Goal: Task Accomplishment & Management: Manage account settings

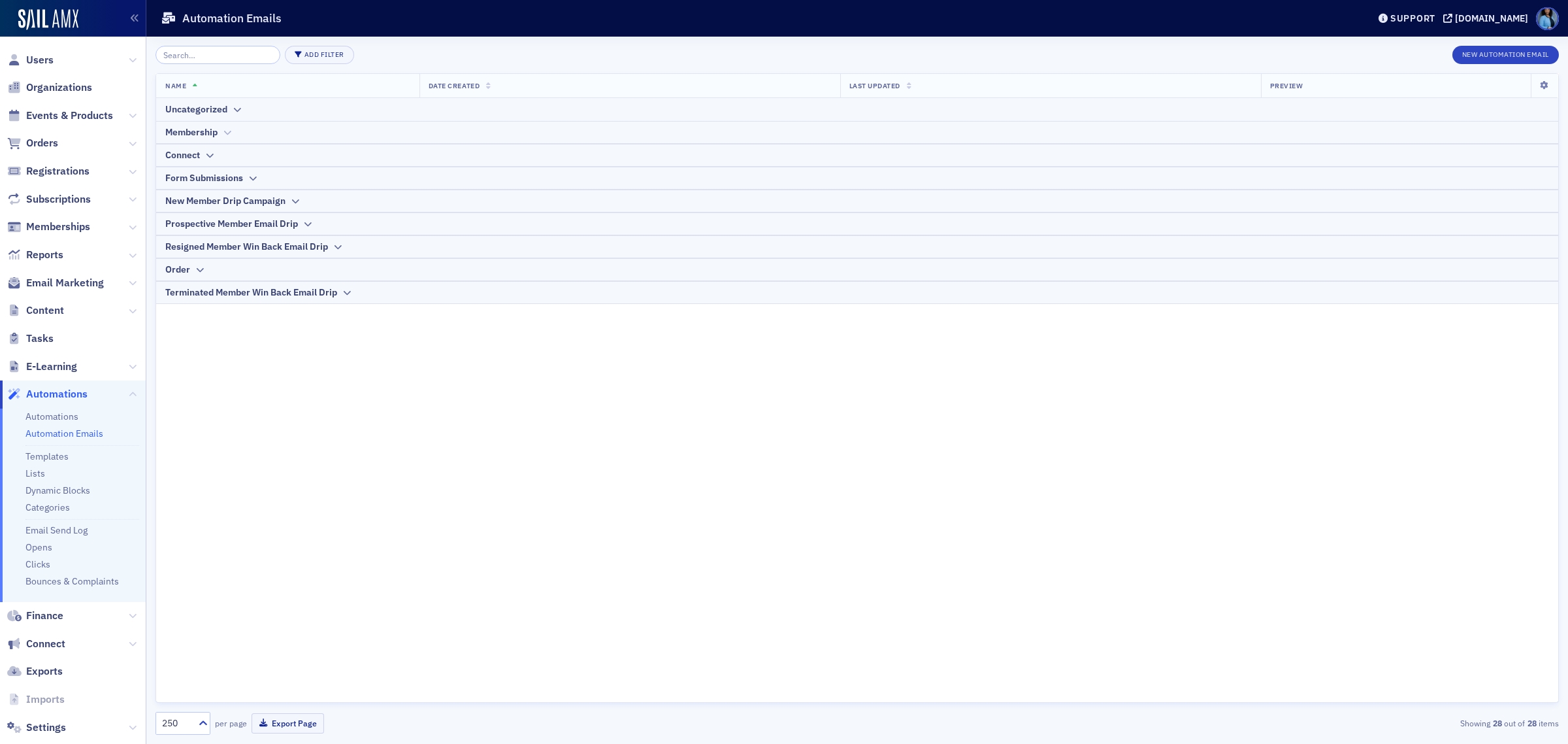
click at [224, 137] on div at bounding box center [227, 132] width 9 height 13
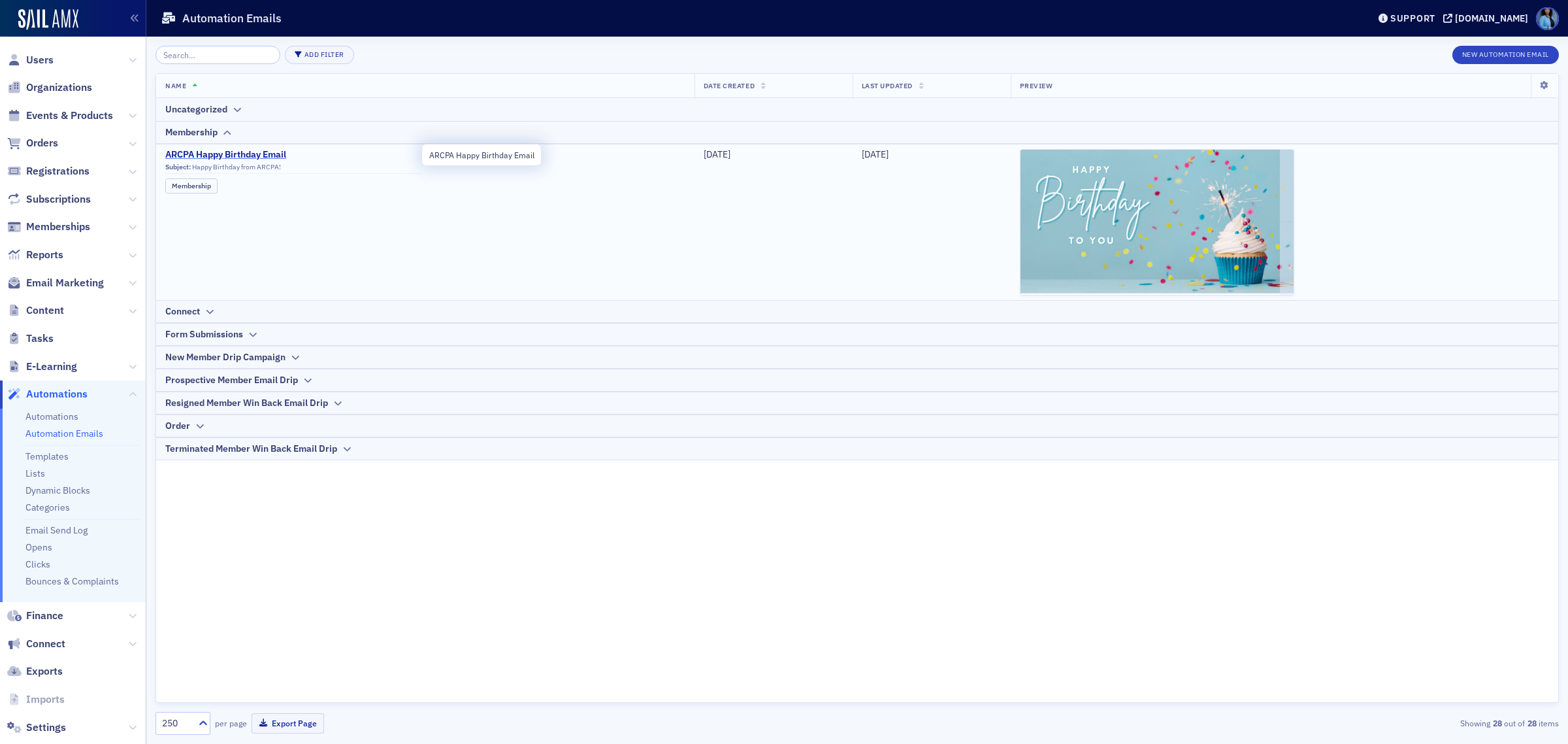
click at [237, 158] on span "ARCPA Happy Birthday Email" at bounding box center [294, 155] width 256 height 12
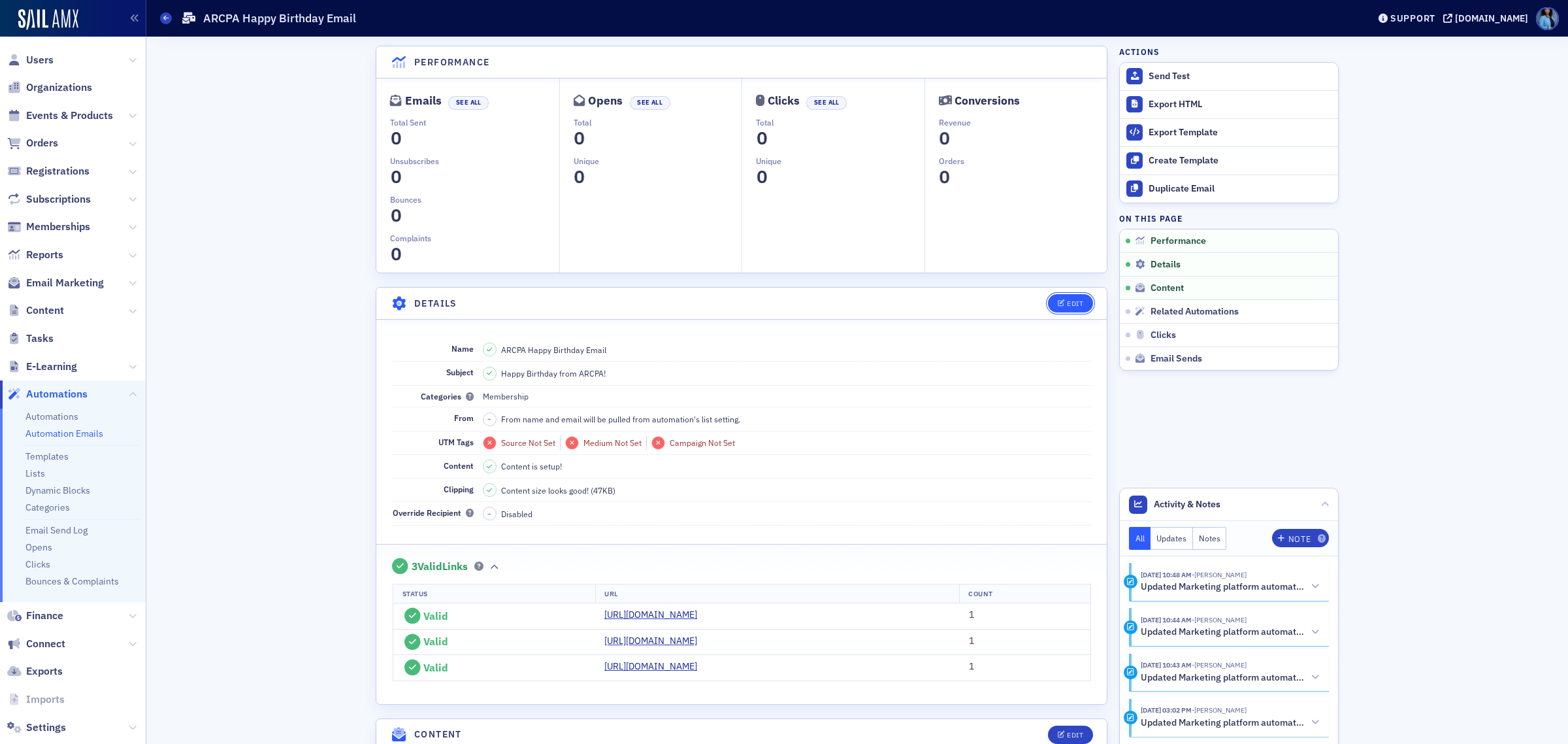
click at [1058, 307] on button "Edit" at bounding box center [1070, 302] width 45 height 18
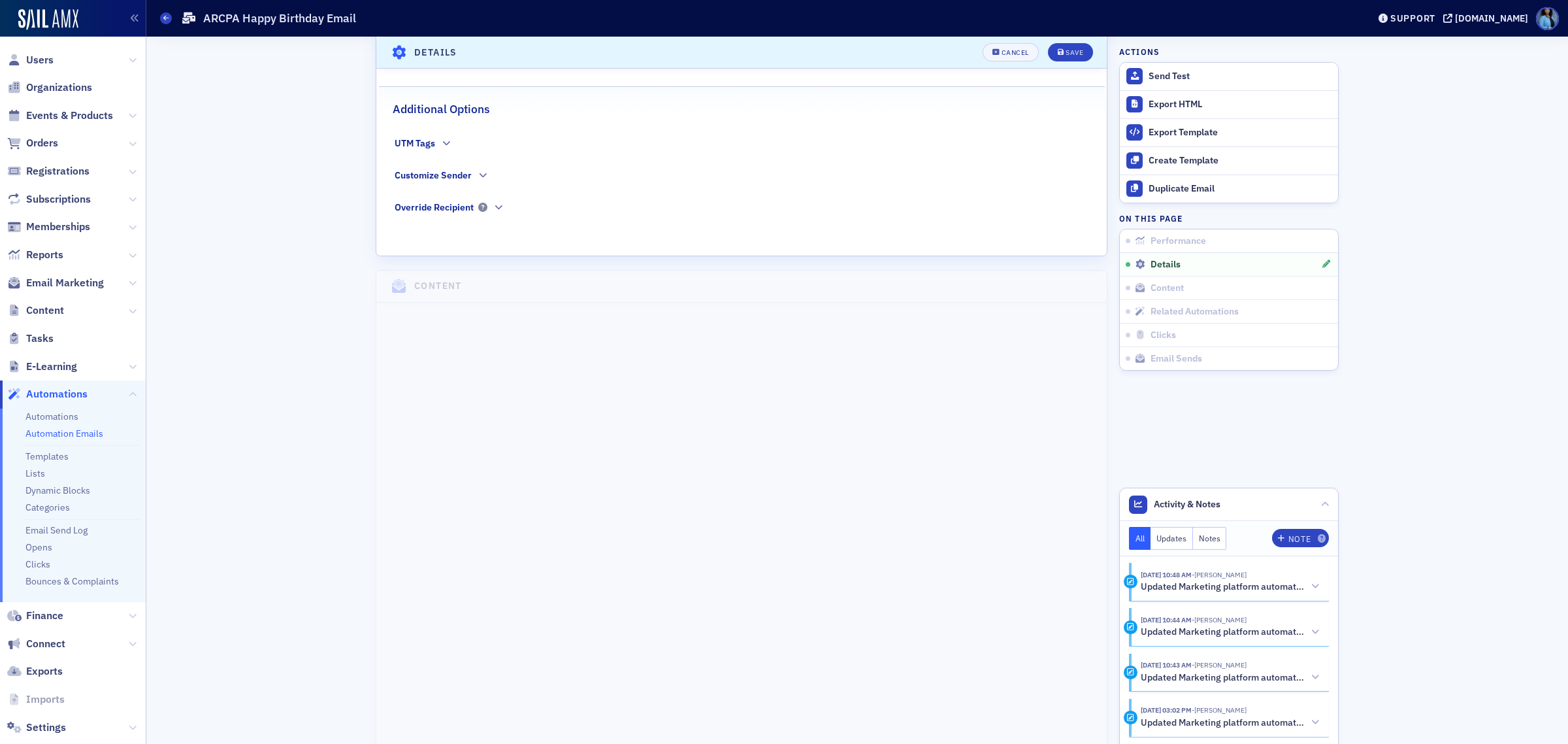
scroll to position [489, 0]
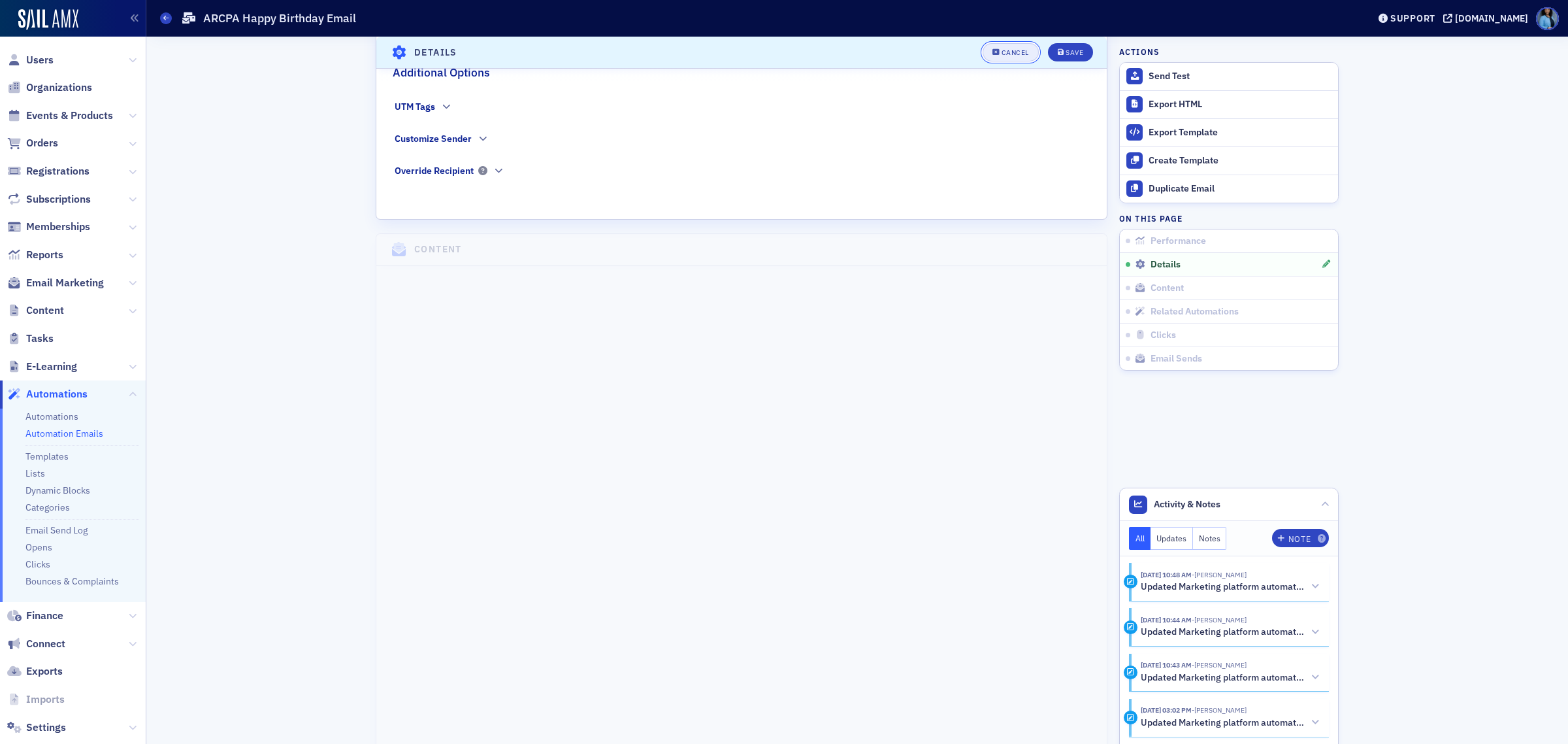
click at [994, 50] on span "Cancel" at bounding box center [1011, 52] width 37 height 7
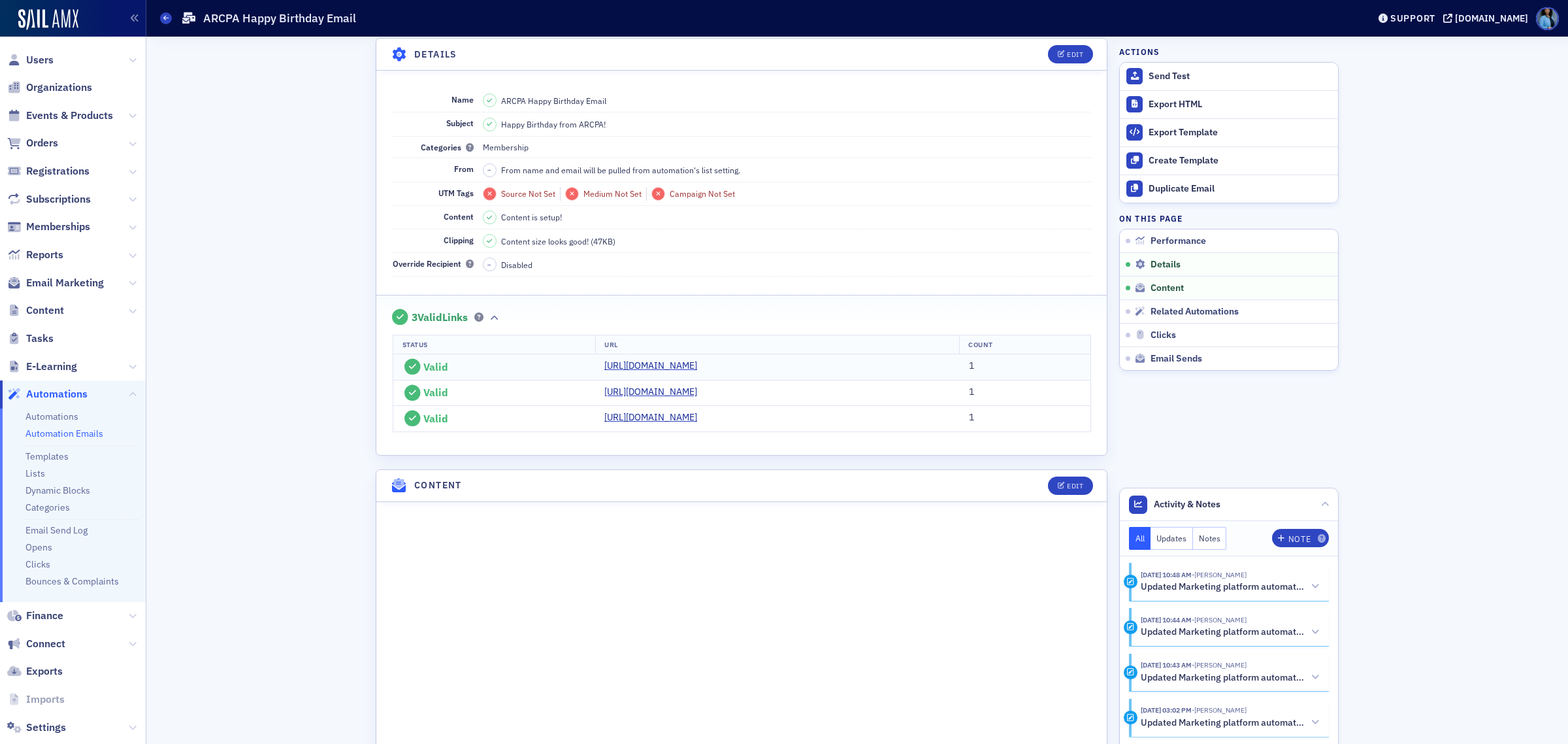
scroll to position [244, 0]
click at [1058, 493] on icon "button" at bounding box center [1062, 492] width 8 height 7
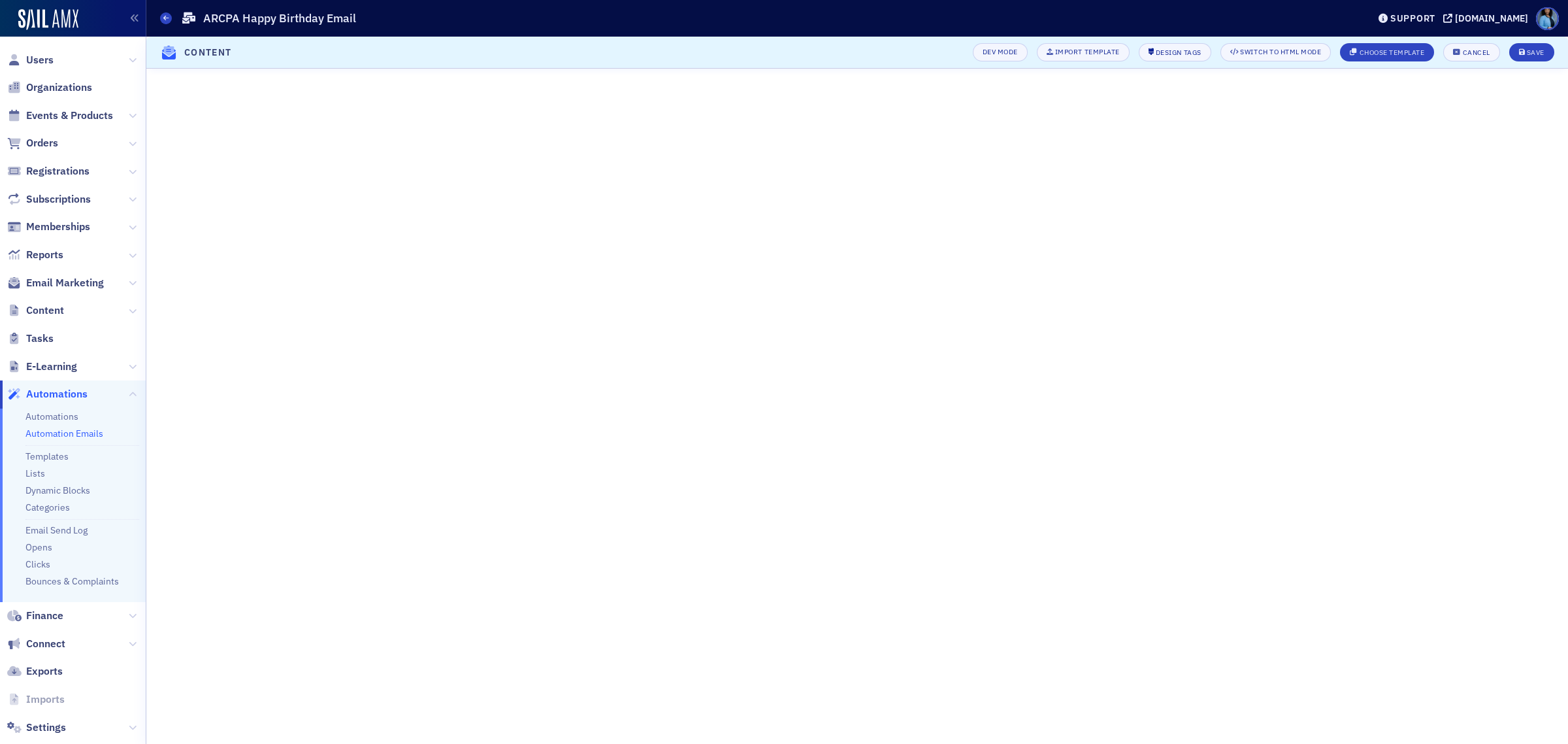
scroll to position [186, 0]
click at [1535, 53] on div "Save" at bounding box center [1536, 52] width 17 height 7
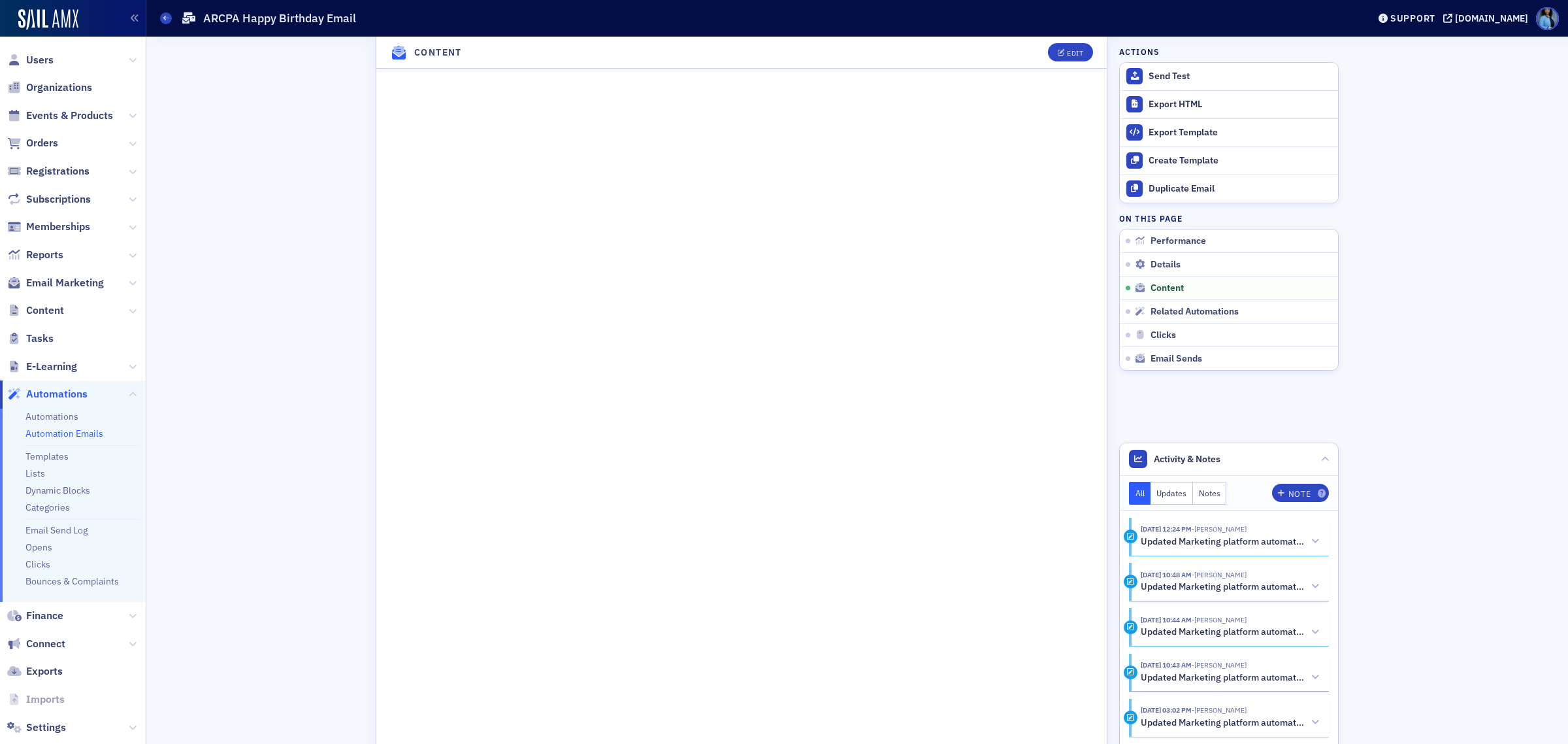
scroll to position [550, 0]
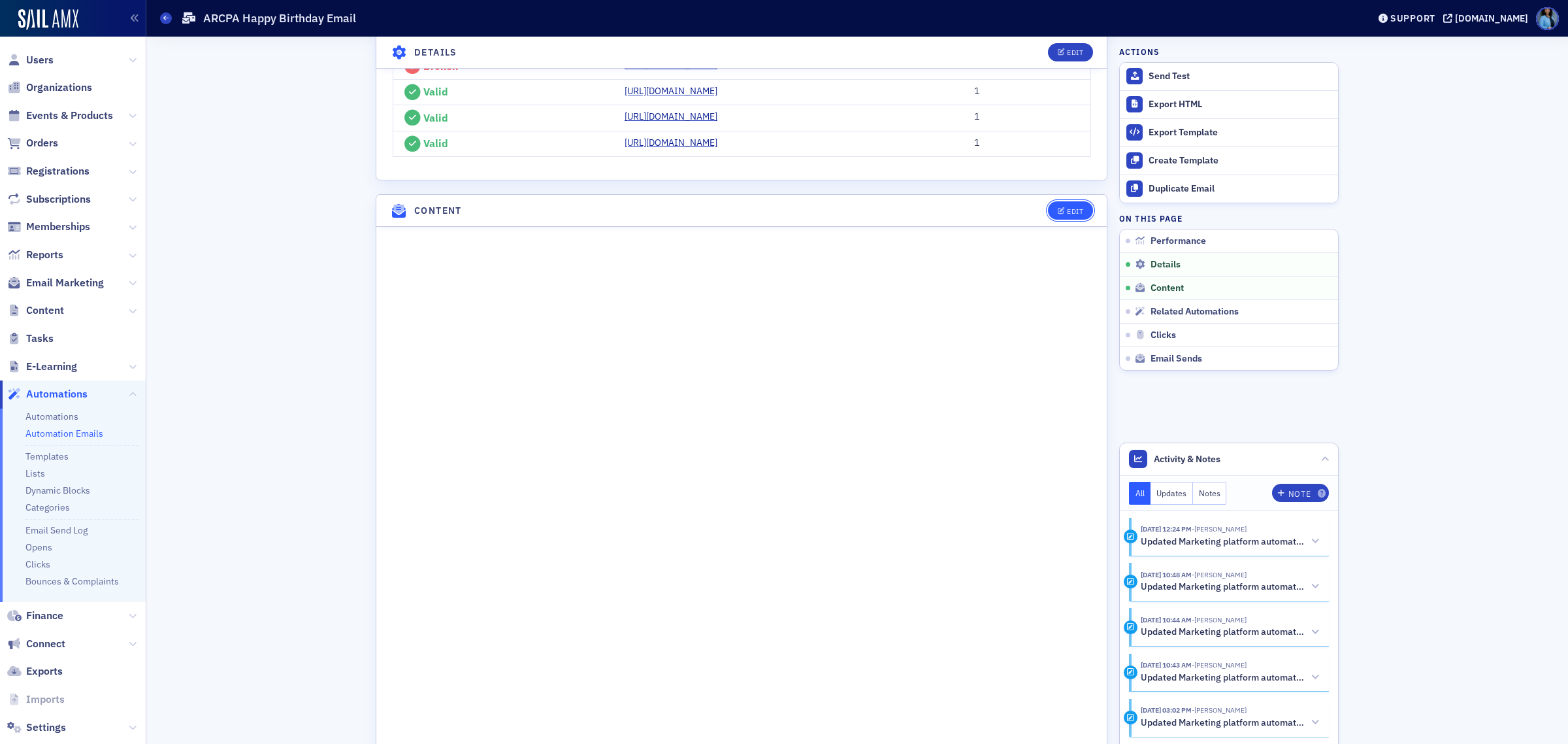
click at [1067, 215] on div "Edit" at bounding box center [1075, 211] width 16 height 7
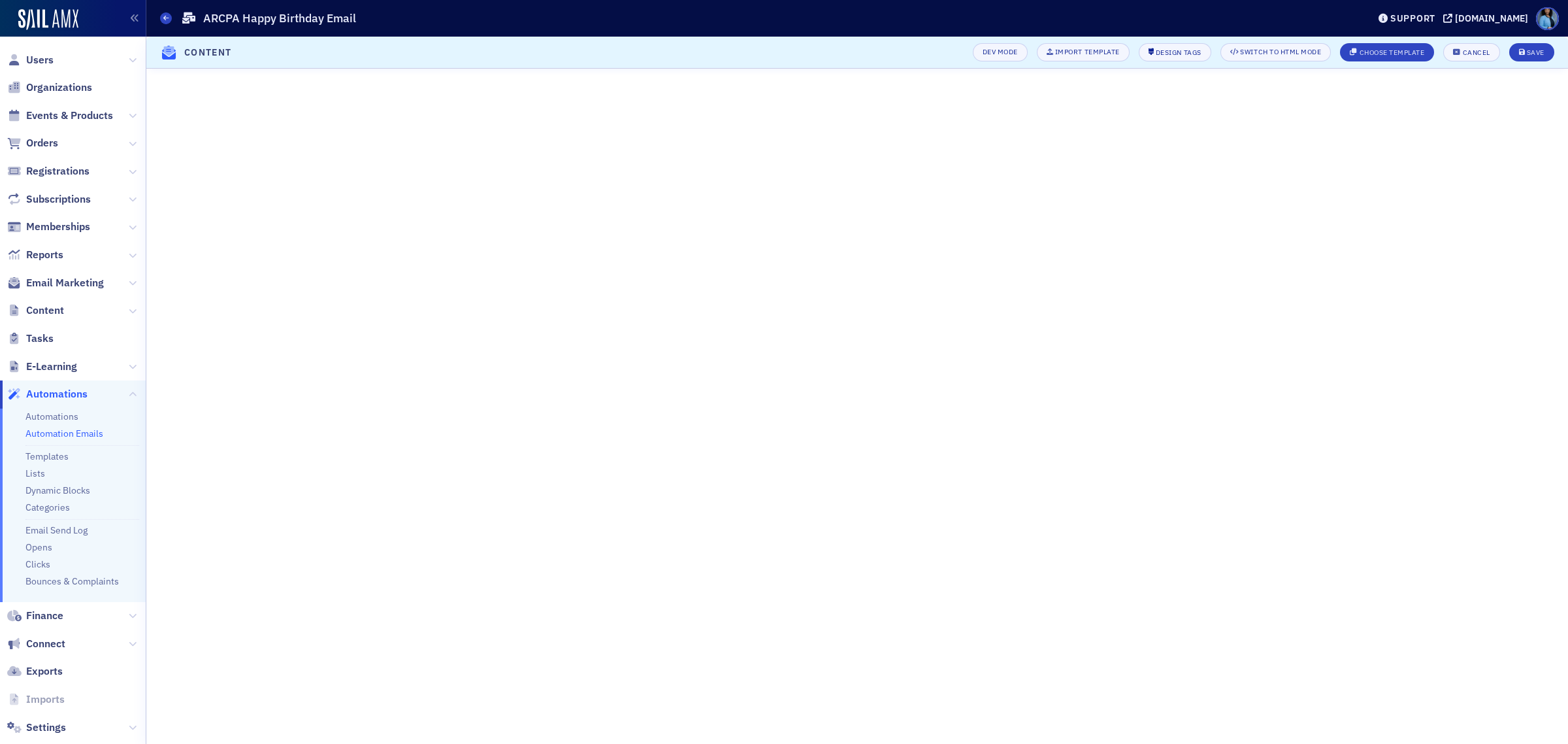
scroll to position [223, 0]
click at [1519, 53] on icon "submit" at bounding box center [1522, 52] width 6 height 7
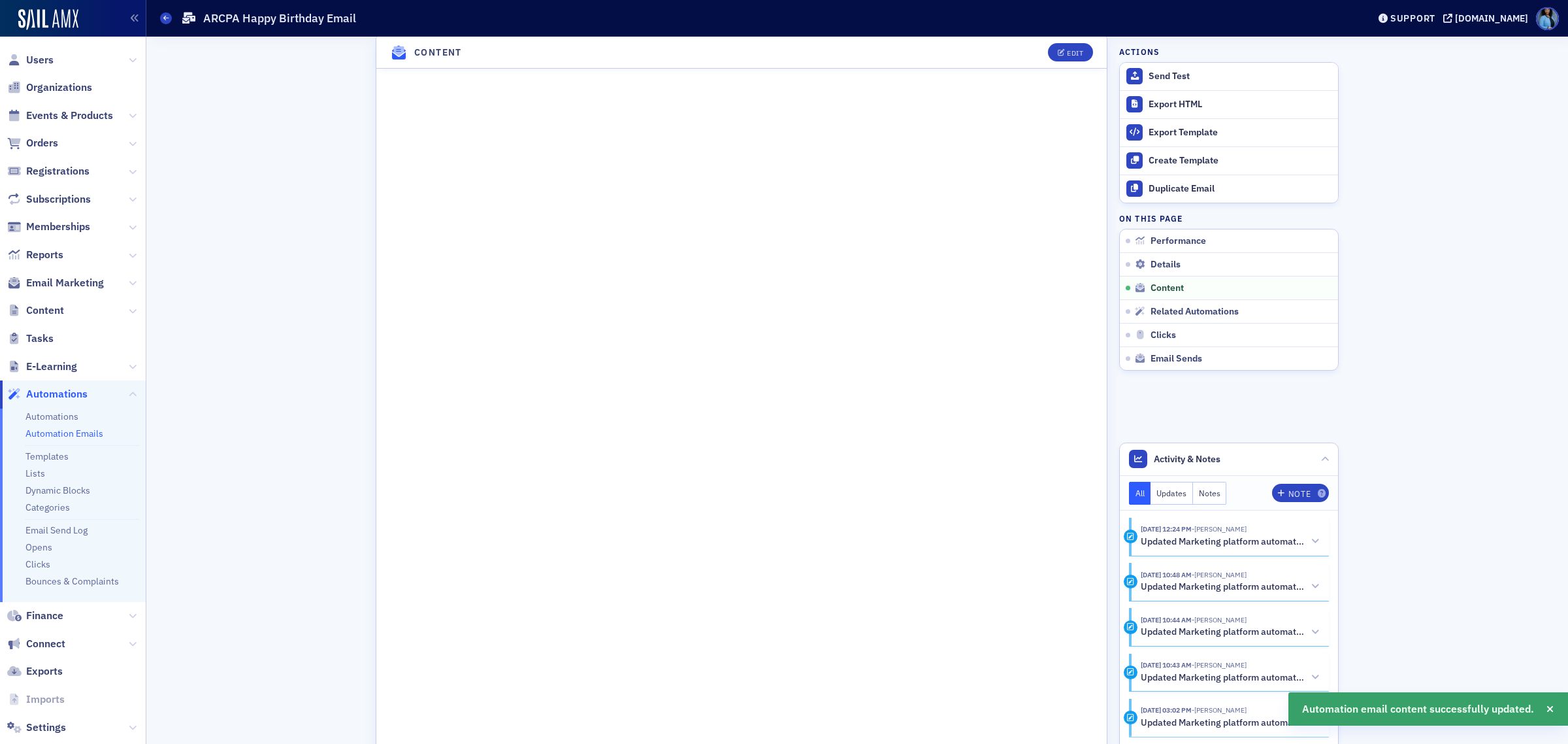
scroll to position [713, 0]
